Goal: Contribute content: Add original content to the website for others to see

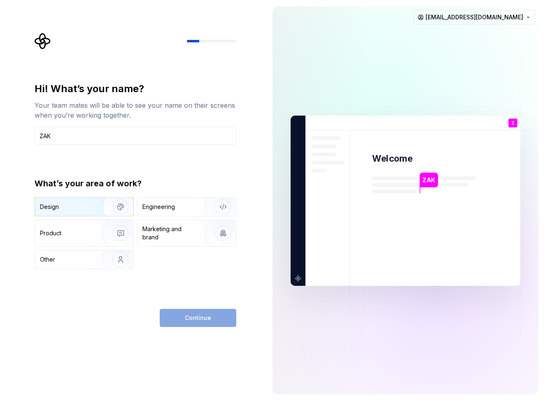
type input "ZAK"
click at [97, 204] on img "button" at bounding box center [115, 206] width 53 height 55
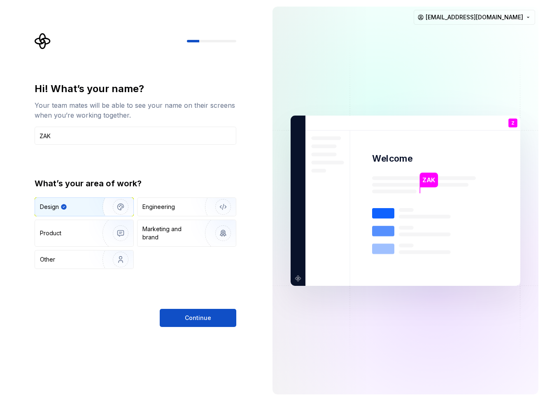
click at [209, 318] on span "Continue" at bounding box center [198, 318] width 26 height 8
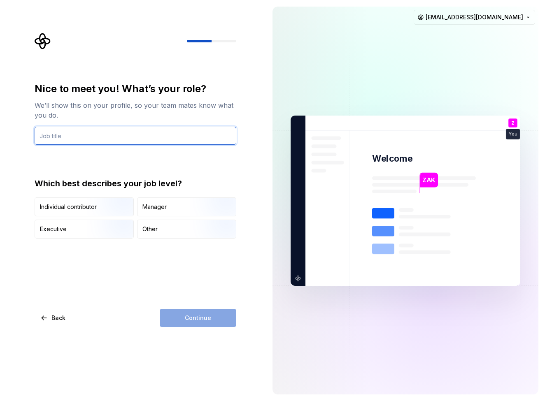
click at [99, 133] on input "text" at bounding box center [136, 136] width 202 height 18
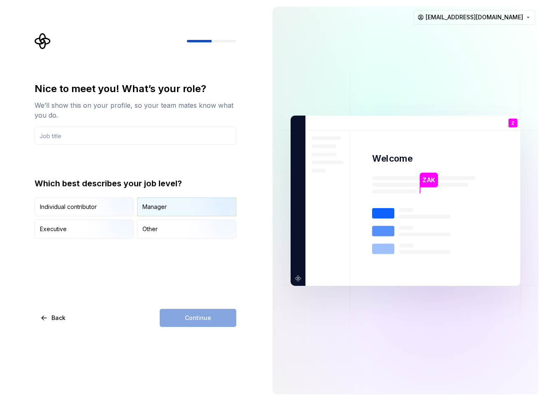
click at [160, 202] on div "Manager" at bounding box center [186, 207] width 98 height 18
click at [75, 230] on div "Executive" at bounding box center [84, 229] width 98 height 18
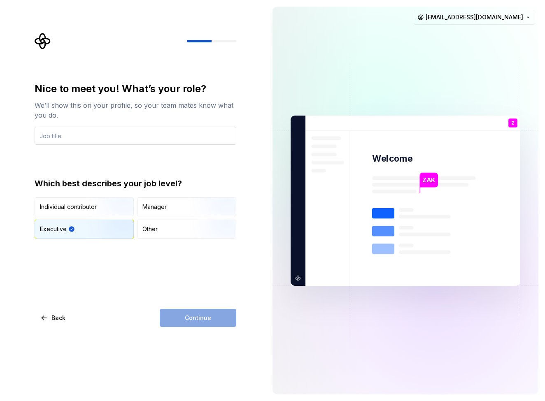
click at [99, 139] on input "text" at bounding box center [136, 136] width 202 height 18
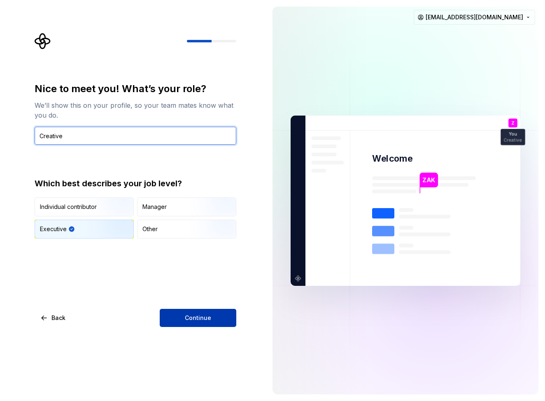
type input "Creative"
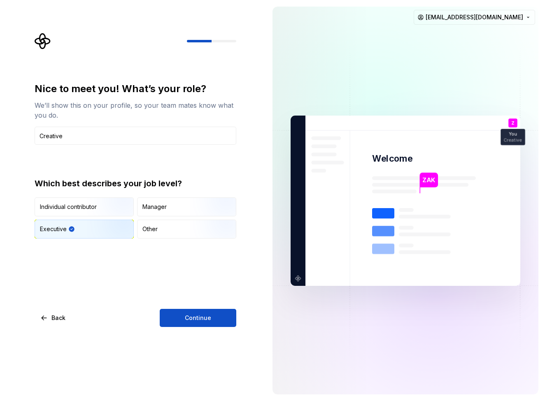
click at [199, 314] on span "Continue" at bounding box center [198, 318] width 26 height 8
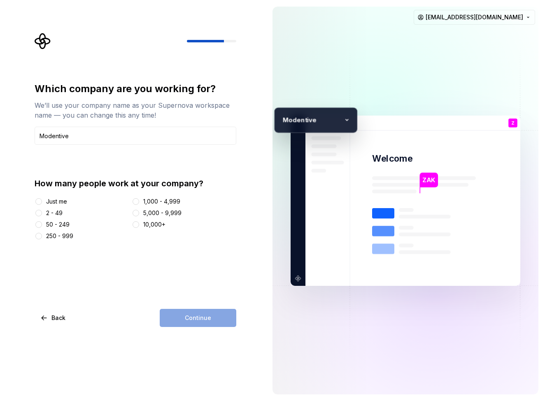
type input "Modentive"
click at [60, 202] on div "Just me" at bounding box center [56, 201] width 21 height 8
click at [42, 202] on button "Just me" at bounding box center [38, 201] width 7 height 7
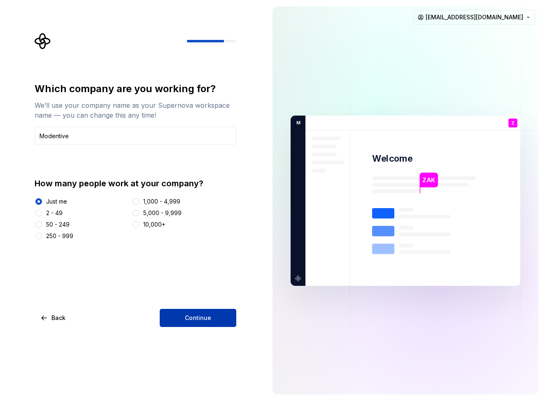
click at [197, 313] on button "Continue" at bounding box center [198, 318] width 77 height 18
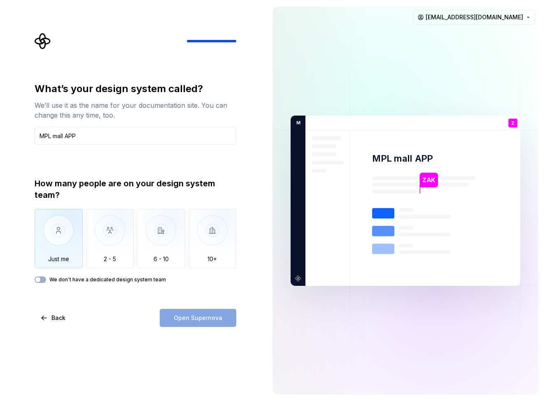
type input "MPL mall APP"
click at [50, 237] on img "button" at bounding box center [59, 236] width 48 height 55
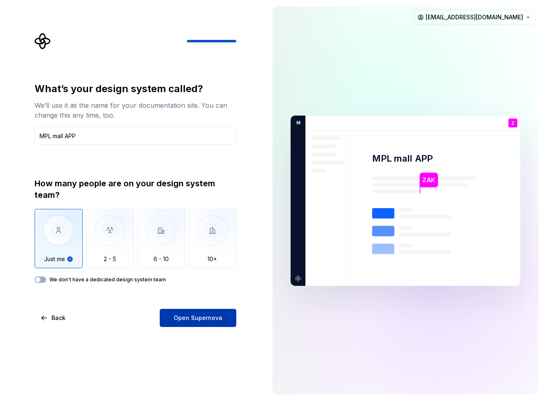
click at [206, 317] on span "Open Supernova" at bounding box center [198, 318] width 49 height 8
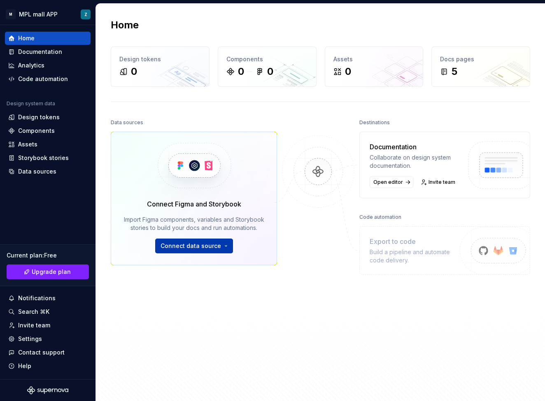
scroll to position [2, 0]
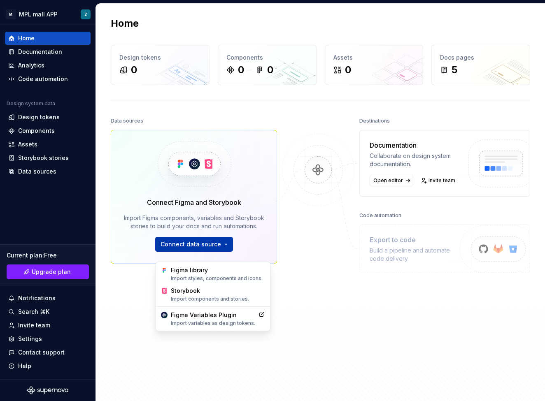
click at [200, 252] on html "M MPL mall APP Z Home Documentation Analytics Code automation Design system dat…" at bounding box center [272, 200] width 545 height 401
click at [201, 270] on div "Figma library Import styles, components and icons." at bounding box center [218, 274] width 94 height 16
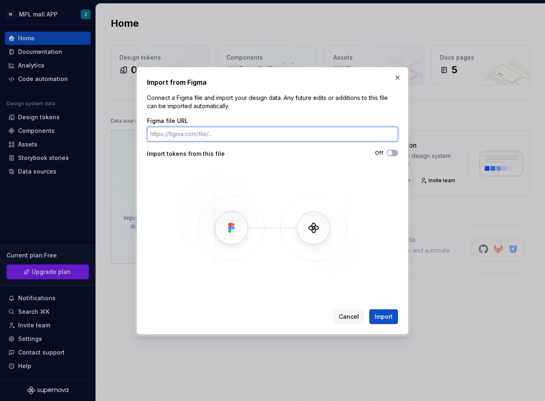
click at [204, 130] on input "Figma file URL" at bounding box center [272, 134] width 251 height 15
paste input "[URL][DOMAIN_NAME]"
type input "[URL][DOMAIN_NAME]"
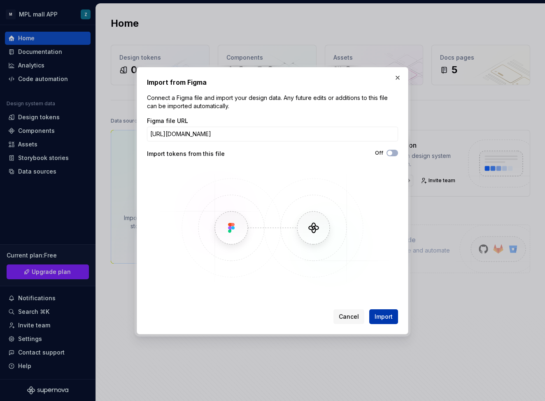
click at [378, 313] on span "Import" at bounding box center [383, 317] width 18 height 8
click at [339, 180] on img at bounding box center [272, 227] width 239 height 123
drag, startPoint x: 385, startPoint y: 315, endPoint x: 390, endPoint y: 316, distance: 5.1
click at [385, 315] on div "Cancel Import" at bounding box center [365, 316] width 65 height 15
click at [396, 80] on button "button" at bounding box center [398, 78] width 12 height 12
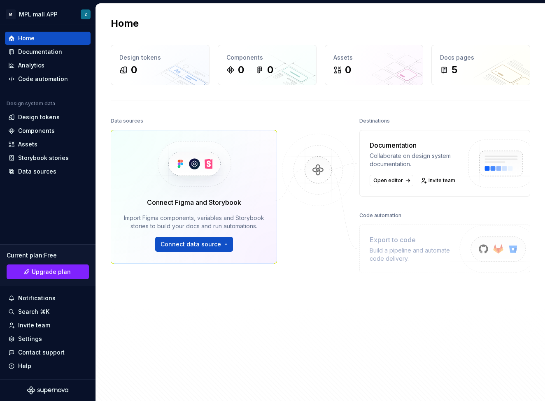
scroll to position [0, 0]
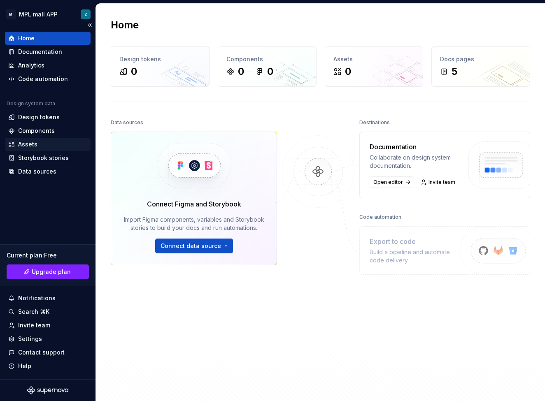
click at [33, 143] on div "Assets" at bounding box center [27, 144] width 19 height 8
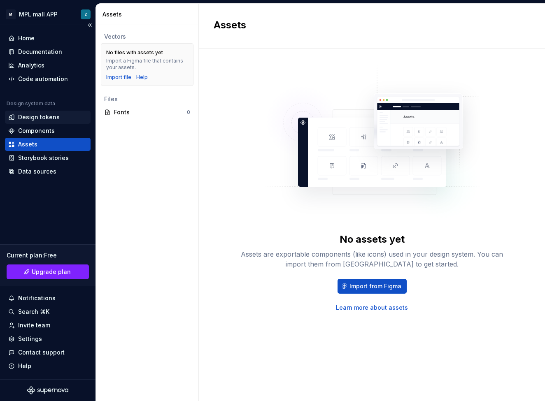
click at [43, 119] on div "Design tokens" at bounding box center [39, 117] width 42 height 8
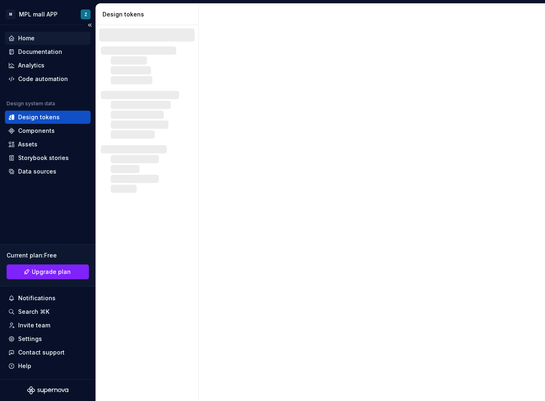
click at [38, 41] on div "Home" at bounding box center [47, 38] width 79 height 8
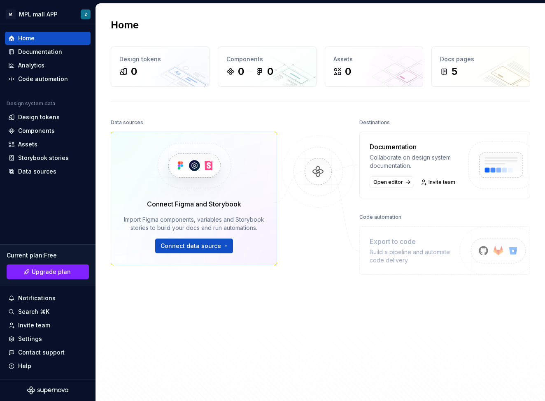
click at [219, 193] on img at bounding box center [194, 165] width 101 height 67
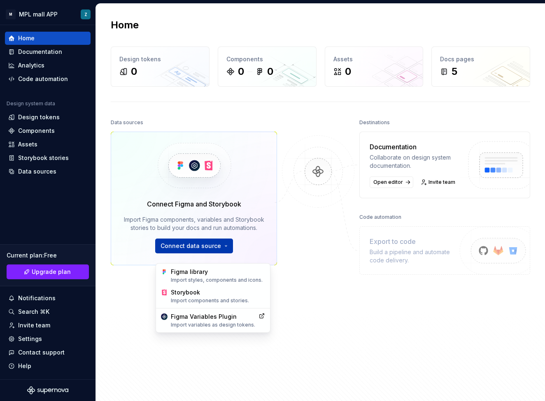
click at [189, 254] on html "M MPL mall APP Z Home Documentation Analytics Code automation Design system dat…" at bounding box center [272, 200] width 545 height 401
click at [214, 317] on div "Figma Variables Plugin Import variables as design tokens." at bounding box center [213, 321] width 84 height 16
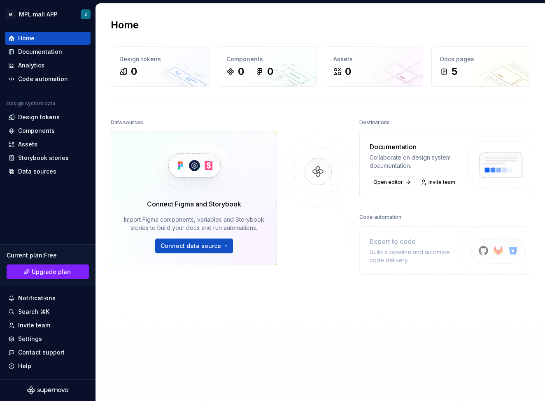
click at [290, 104] on div "Home Design tokens 0 Components 0 0 Assets 0 Docs pages 5 Data sources Connect …" at bounding box center [320, 204] width 449 height 401
click at [265, 113] on div "Home Design tokens 0 Components 0 0 Assets 0 Docs pages 5 Data sources Connect …" at bounding box center [320, 204] width 449 height 401
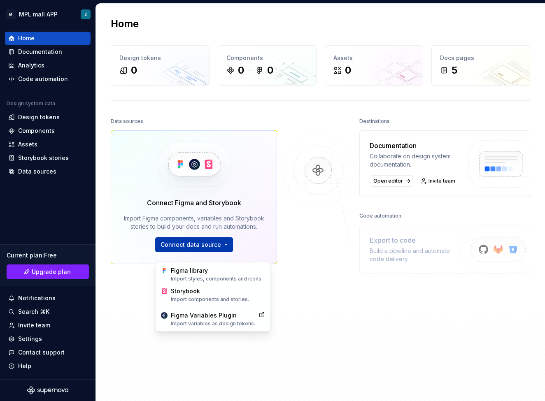
click at [214, 249] on html "M MPL mall APP Z Home Documentation Analytics Code automation Design system dat…" at bounding box center [272, 200] width 545 height 401
click at [204, 277] on div "Import styles, components and icons." at bounding box center [218, 279] width 94 height 7
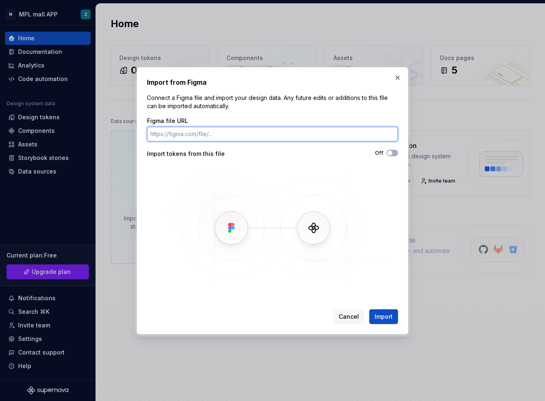
drag, startPoint x: 237, startPoint y: 135, endPoint x: 239, endPoint y: 146, distance: 10.8
click at [237, 135] on input "Figma file URL" at bounding box center [272, 134] width 251 height 15
click at [220, 134] on input "Figma file URL" at bounding box center [272, 134] width 251 height 15
paste input "[URL][DOMAIN_NAME]"
type input "[URL][DOMAIN_NAME]"
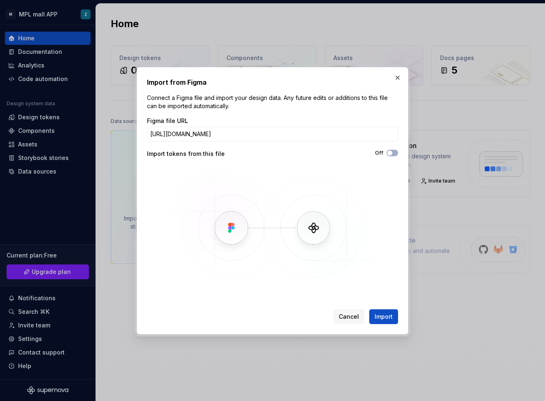
drag, startPoint x: 386, startPoint y: 311, endPoint x: 392, endPoint y: 307, distance: 6.7
click at [386, 311] on button "Import" at bounding box center [383, 316] width 29 height 15
click at [381, 315] on span "Import" at bounding box center [383, 317] width 18 height 8
